Goal: Task Accomplishment & Management: Use online tool/utility

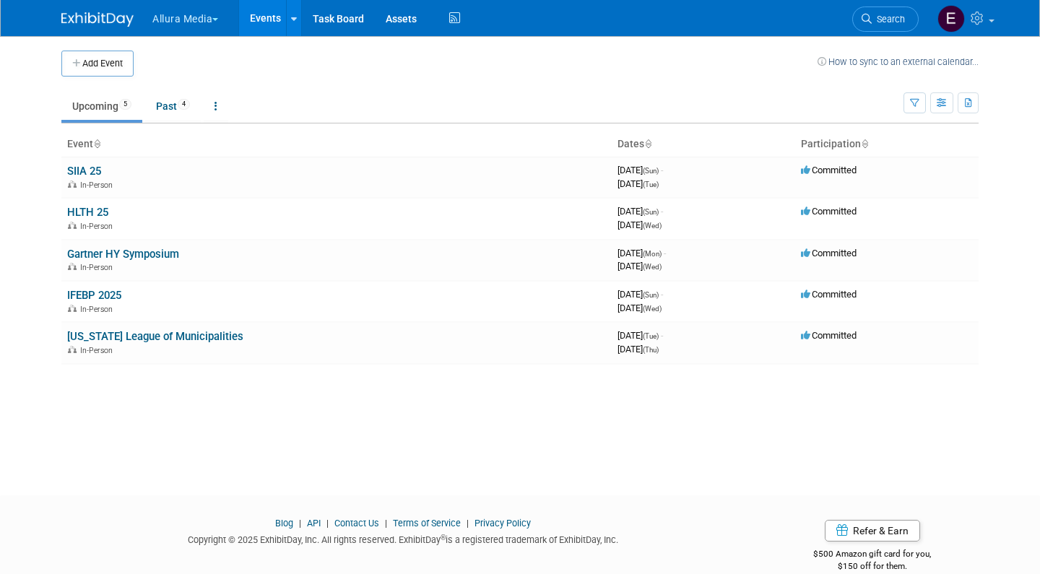
click at [210, 19] on button "Allura Media" at bounding box center [193, 16] width 85 height 32
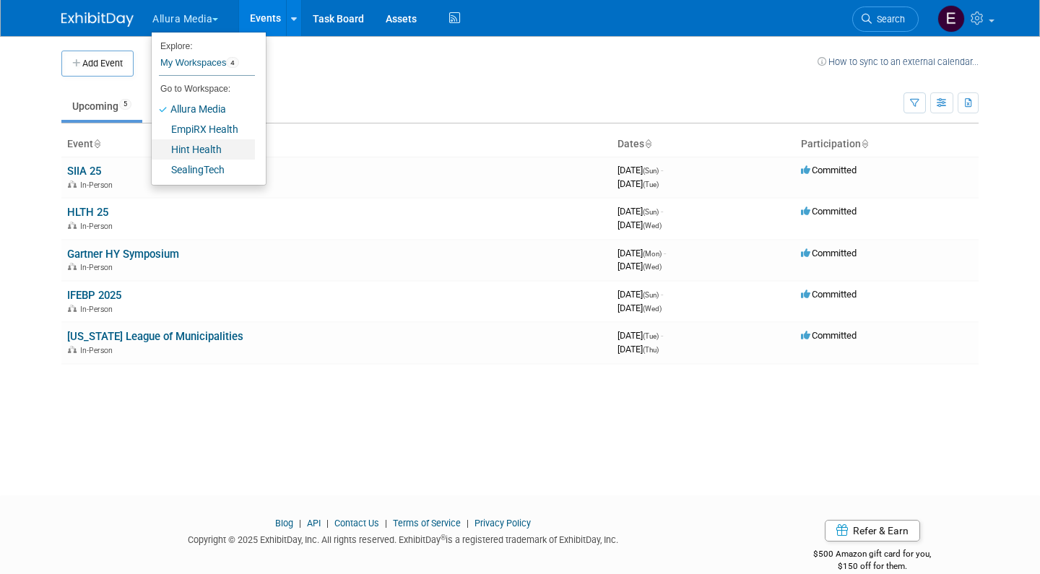
click at [203, 150] on link "Hint Health" at bounding box center [203, 149] width 103 height 20
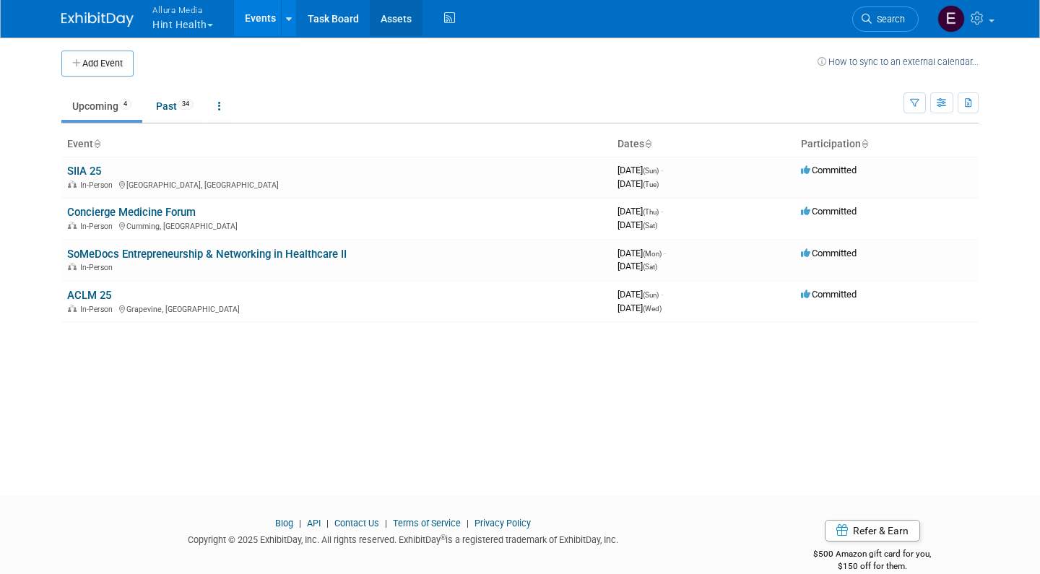
click at [394, 17] on link "Assets" at bounding box center [396, 18] width 53 height 36
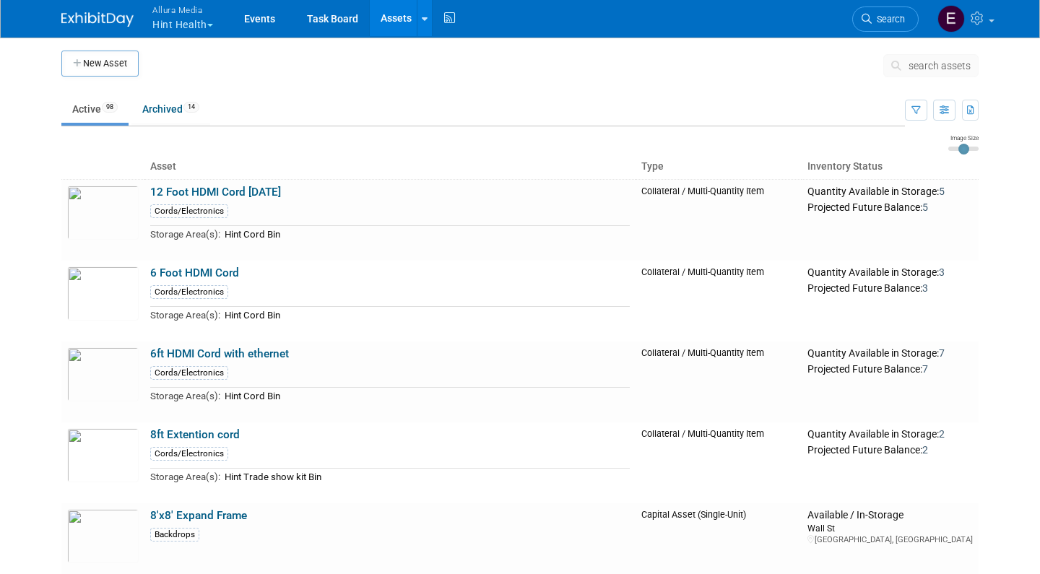
click at [924, 68] on span "search assets" at bounding box center [940, 66] width 62 height 12
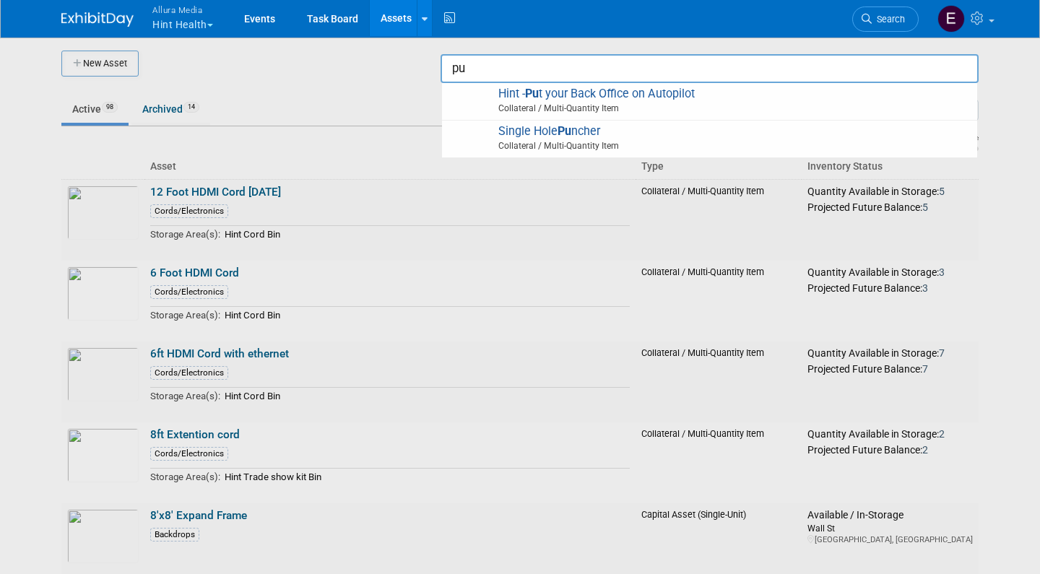
type input "p"
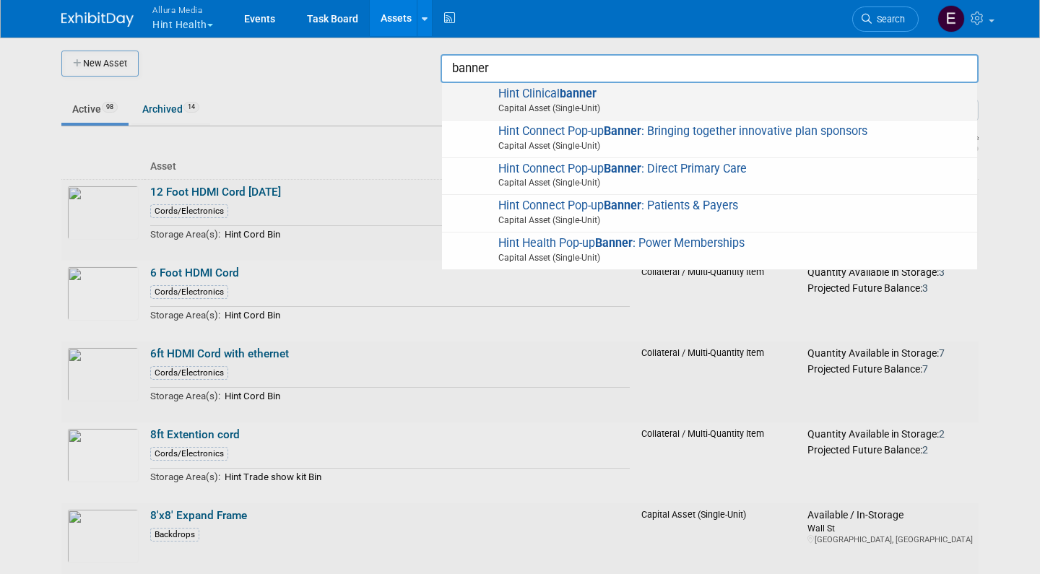
type input "banner"
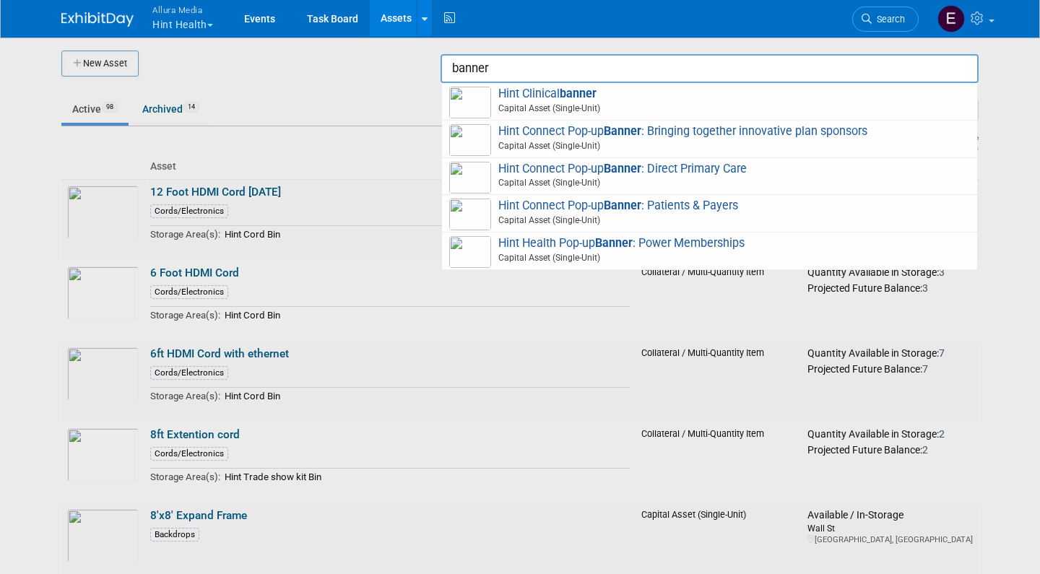
click at [520, 327] on div at bounding box center [520, 287] width 0 height 574
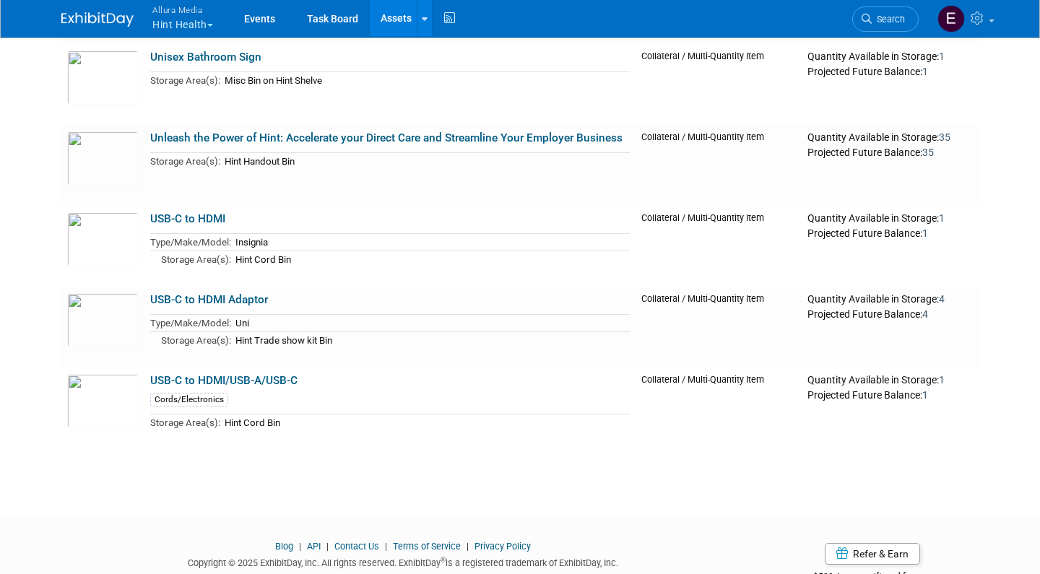
scroll to position [7658, 0]
